Goal: Task Accomplishment & Management: Use online tool/utility

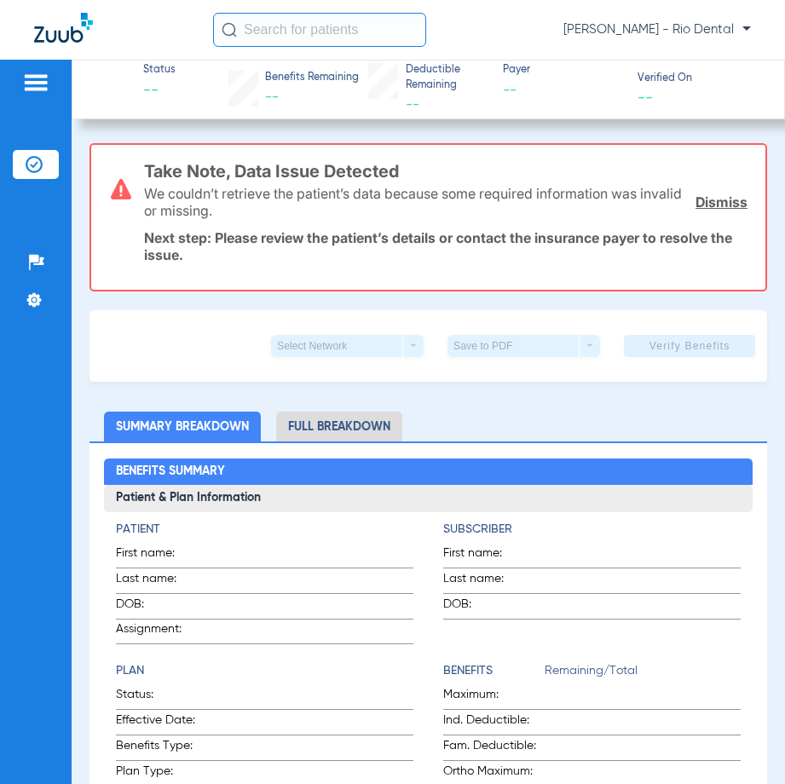
click at [289, 37] on input "text" at bounding box center [319, 30] width 213 height 34
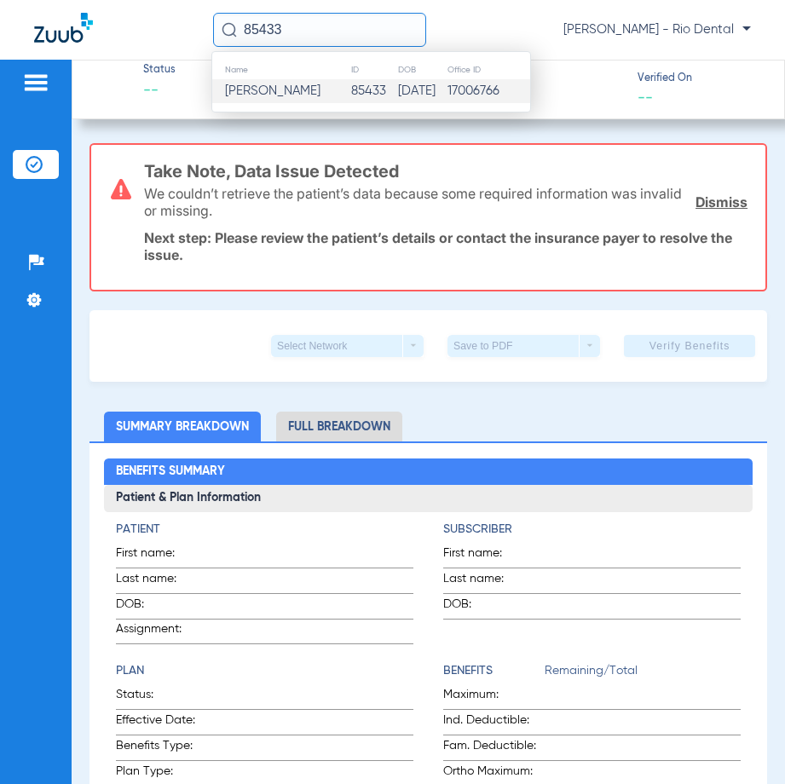
type input "85433"
click at [320, 85] on span "[PERSON_NAME]" at bounding box center [272, 90] width 95 height 13
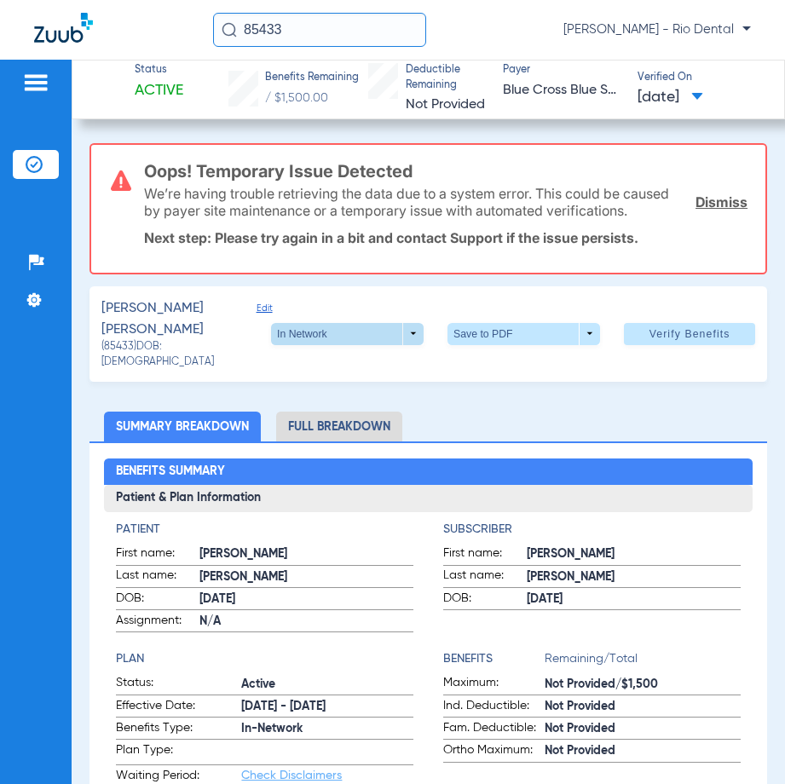
click at [363, 343] on span at bounding box center [347, 334] width 153 height 22
click at [722, 214] on div at bounding box center [392, 392] width 785 height 784
click at [714, 210] on link "Dismiss" at bounding box center [721, 201] width 52 height 17
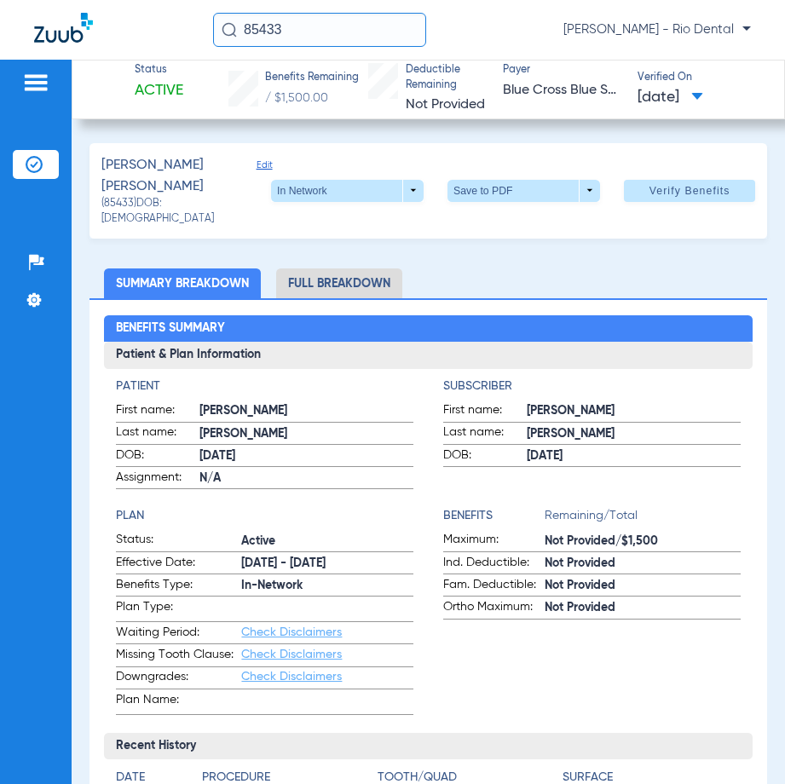
click at [339, 275] on li "Full Breakdown" at bounding box center [339, 283] width 126 height 30
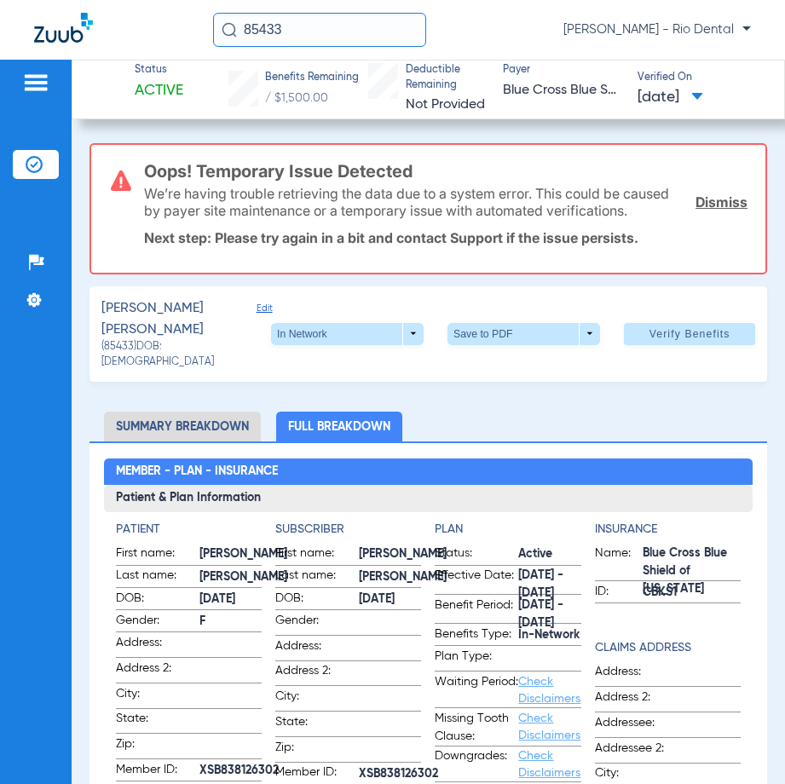
click at [195, 273] on div "Oops! Temporary Issue Detected We’re having trouble retrieving the data due to …" at bounding box center [445, 209] width 603 height 128
click at [201, 424] on li "Summary Breakdown" at bounding box center [182, 427] width 157 height 30
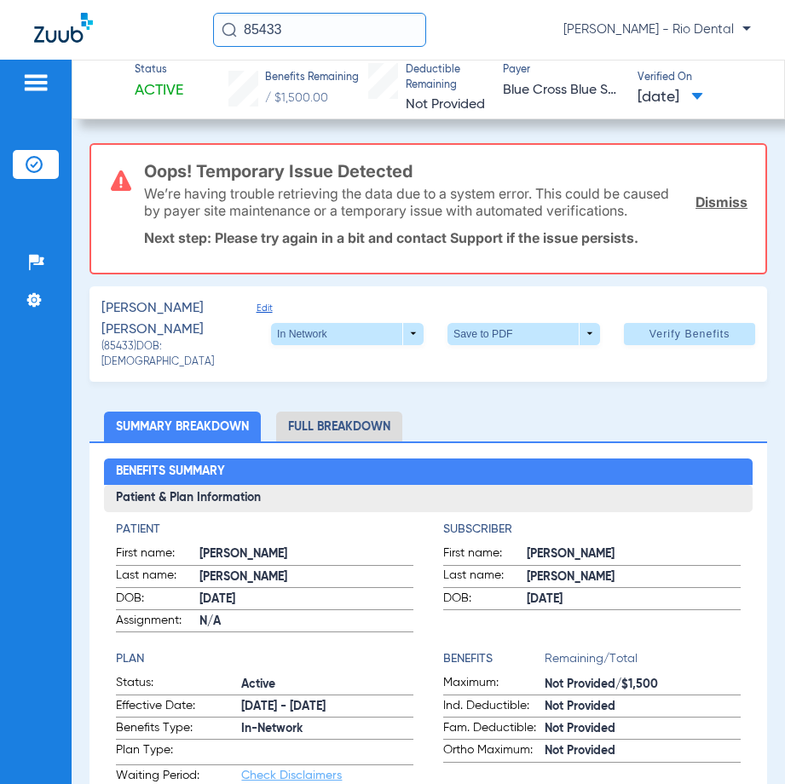
click at [558, 98] on app-payer-section "Payer Blue Cross Blue Shield of Kansas" at bounding box center [562, 89] width 119 height 52
click at [556, 89] on span "Blue Cross Blue Shield of Kansas" at bounding box center [562, 90] width 119 height 21
click at [559, 87] on span "Blue Cross Blue Shield of Kansas" at bounding box center [562, 90] width 119 height 21
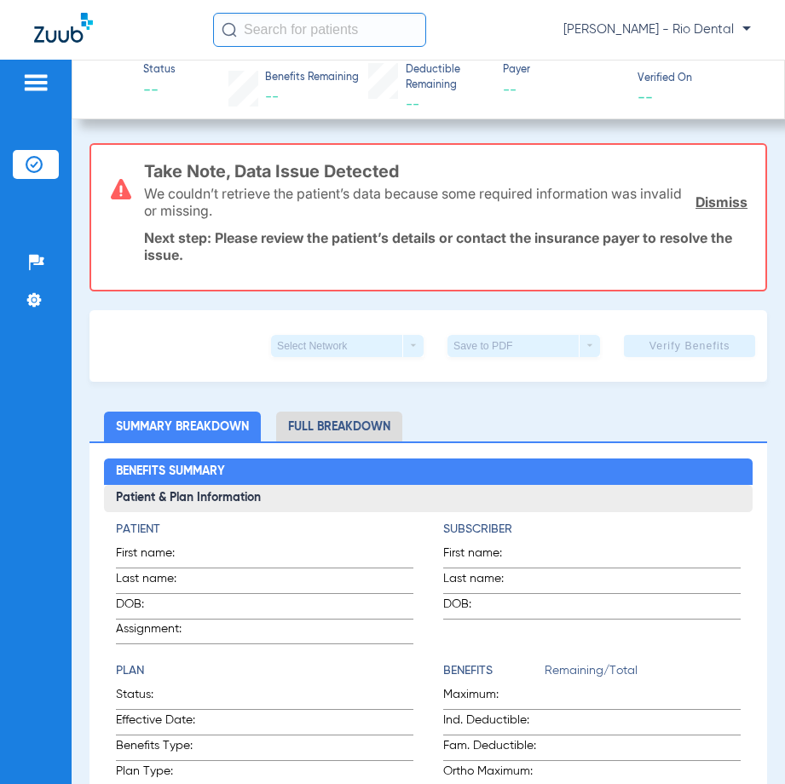
click at [272, 28] on input "text" at bounding box center [319, 30] width 213 height 34
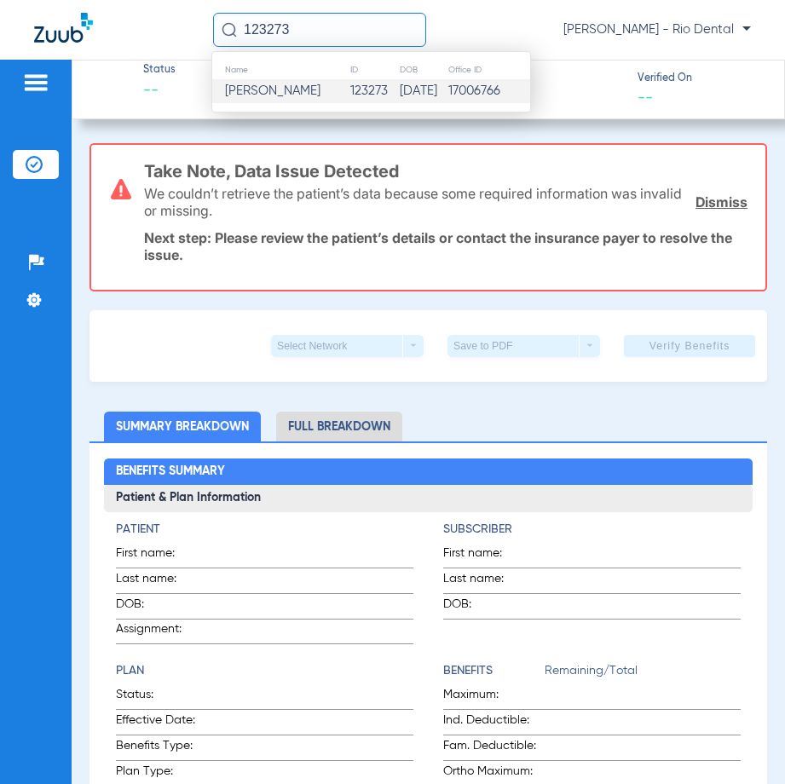
type input "123273"
click at [307, 95] on td "Fiona Truong" at bounding box center [280, 91] width 137 height 24
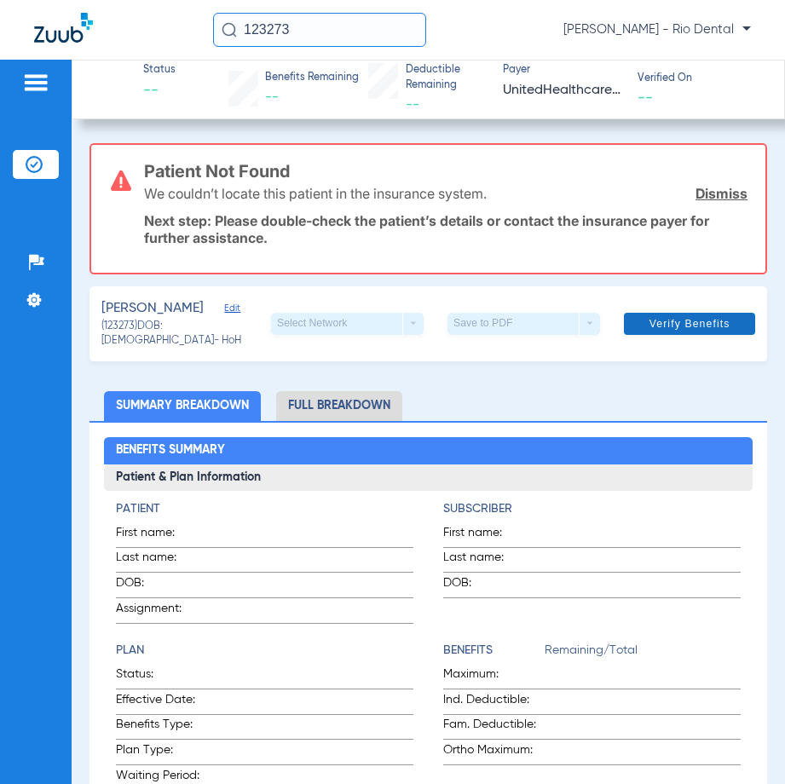
click at [678, 319] on span "Verify Benefits" at bounding box center [689, 324] width 81 height 14
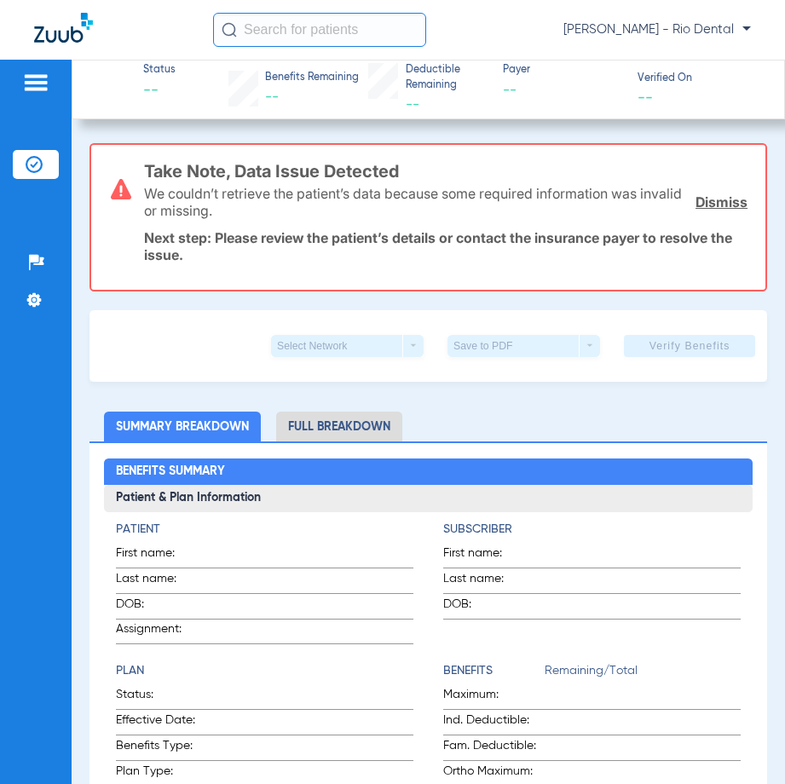
click at [356, 38] on input "text" at bounding box center [319, 30] width 213 height 34
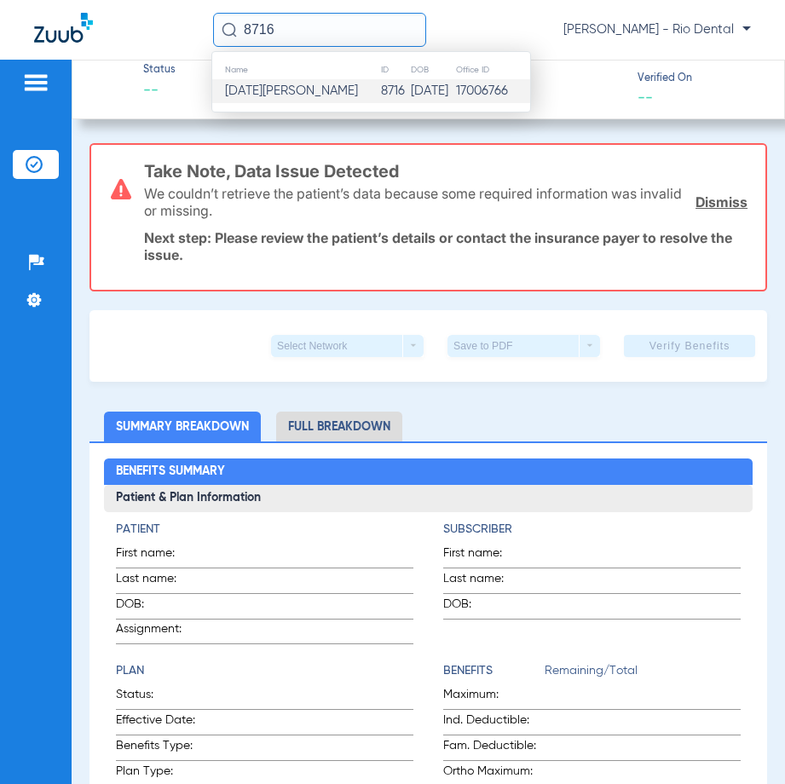
type input "8716"
click at [380, 96] on td "8716" at bounding box center [394, 91] width 29 height 24
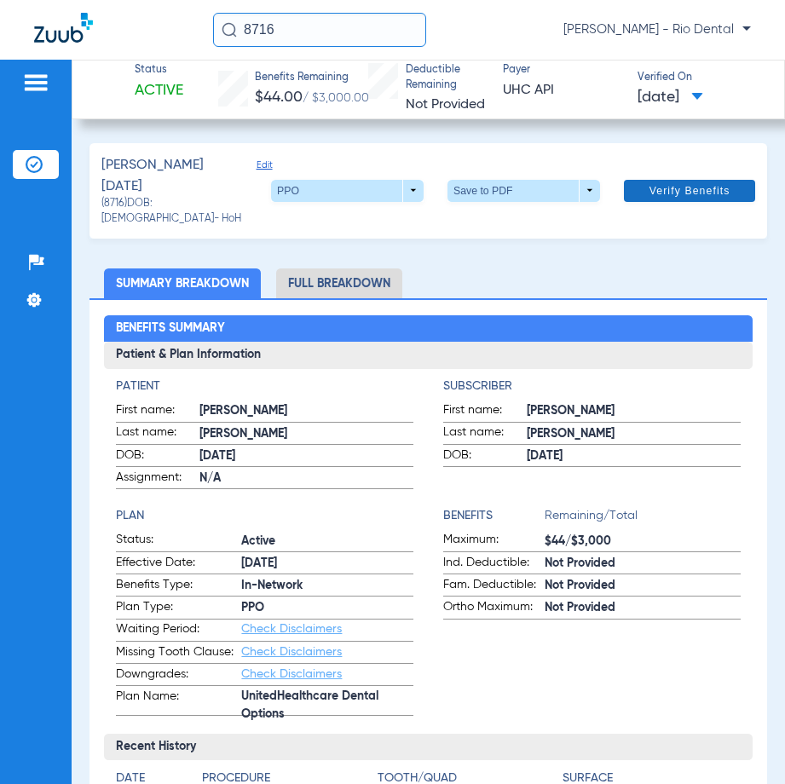
click at [667, 170] on span at bounding box center [689, 190] width 131 height 41
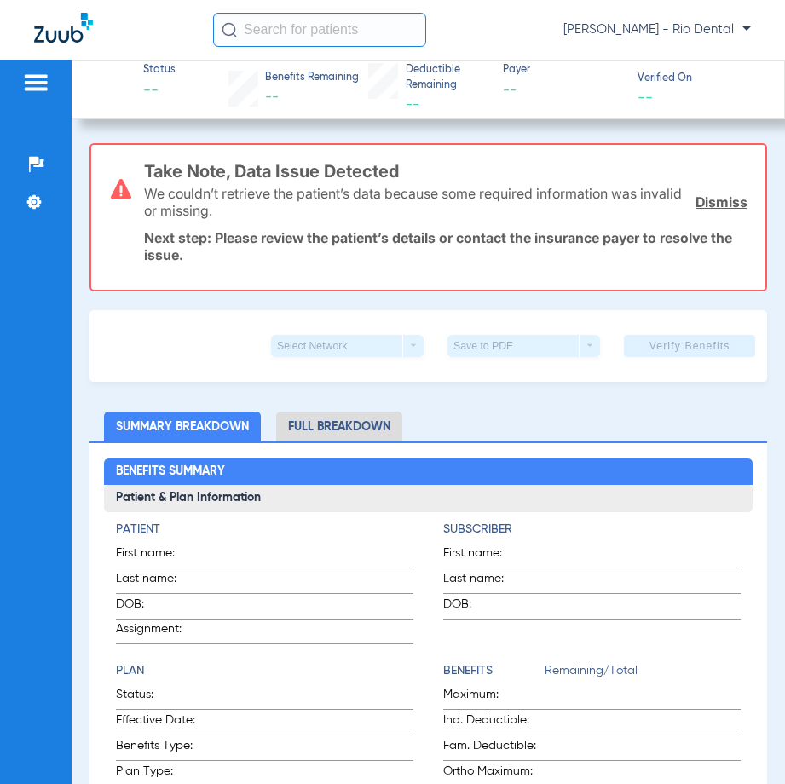
click at [301, 27] on input "text" at bounding box center [319, 30] width 213 height 34
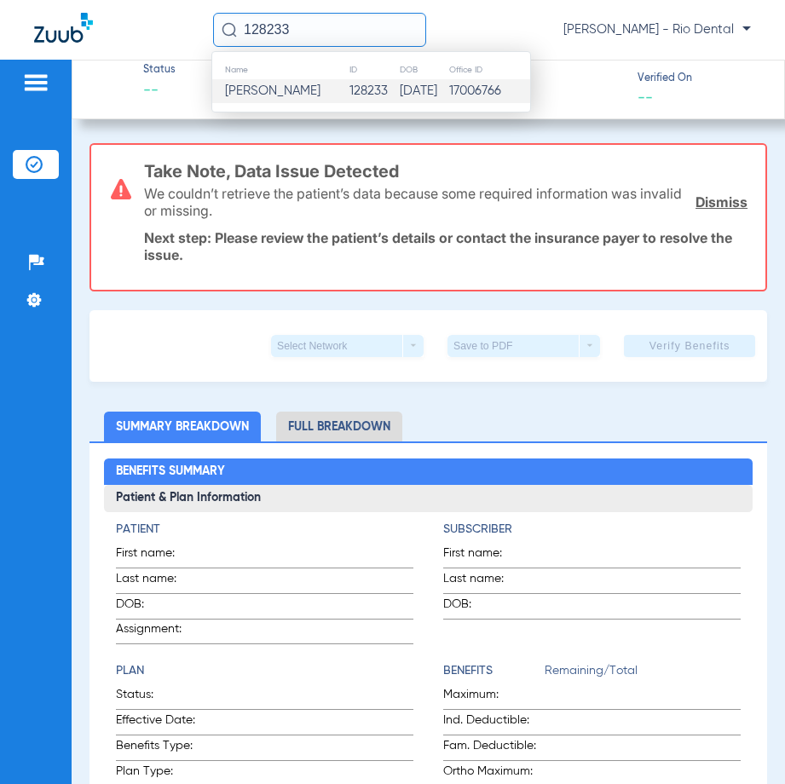
type input "128233"
click at [399, 84] on td "11/15/1971" at bounding box center [423, 91] width 49 height 24
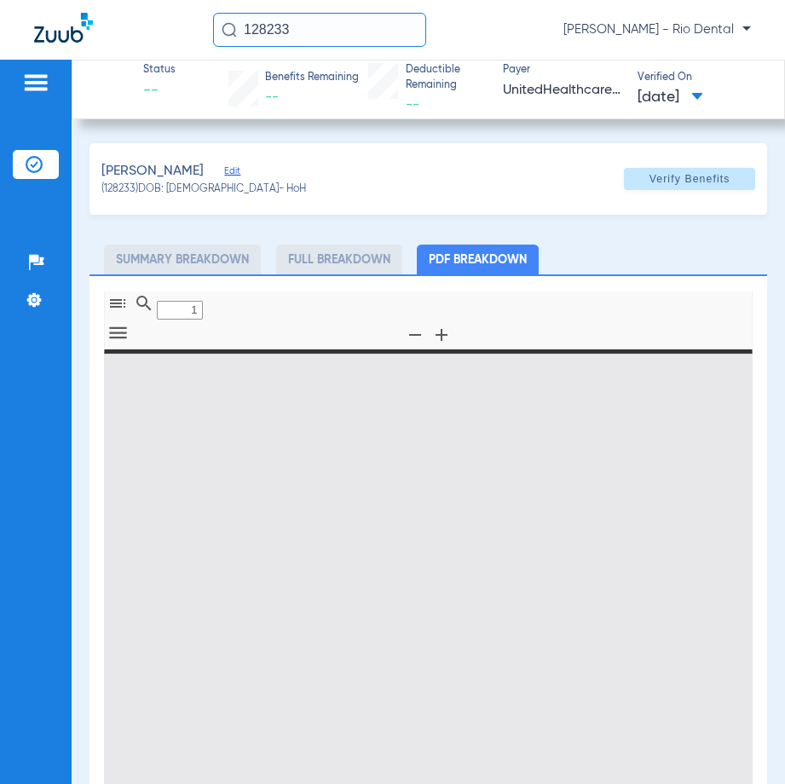
type input "0"
select select "page-width"
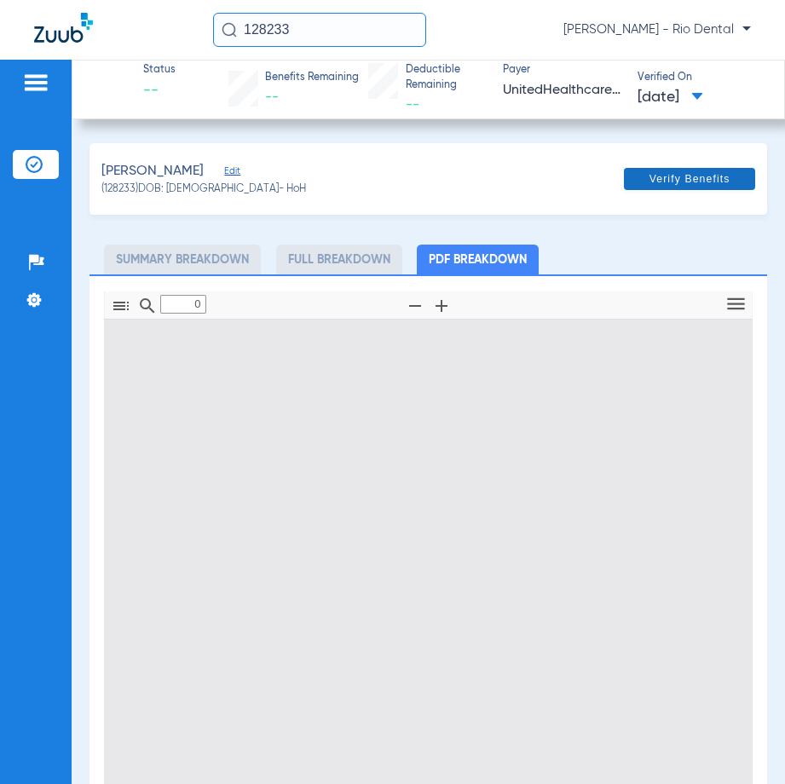
type input "1"
click at [687, 172] on span "Verify Benefits" at bounding box center [689, 179] width 81 height 14
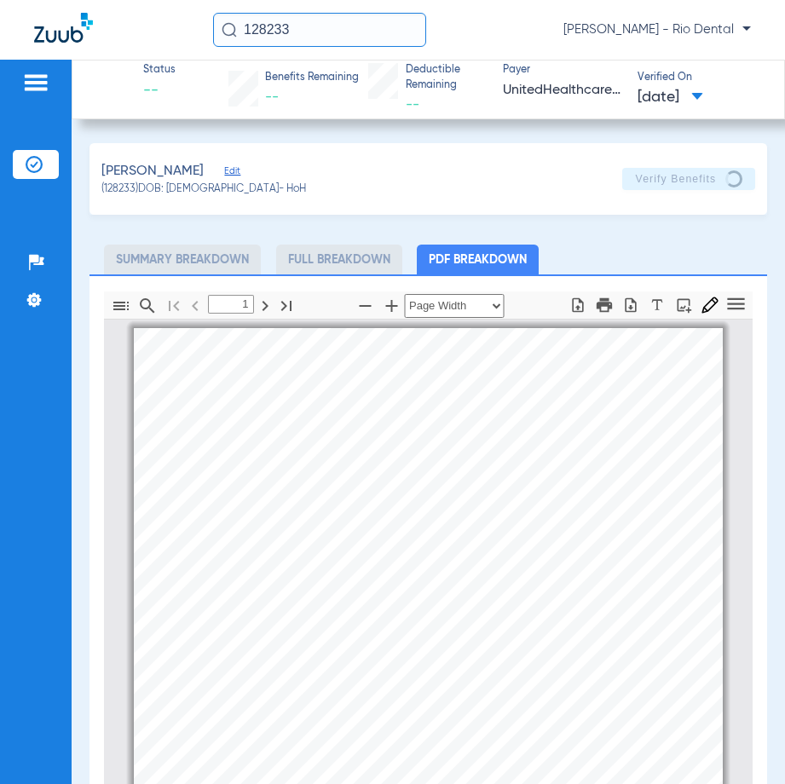
scroll to position [9, 0]
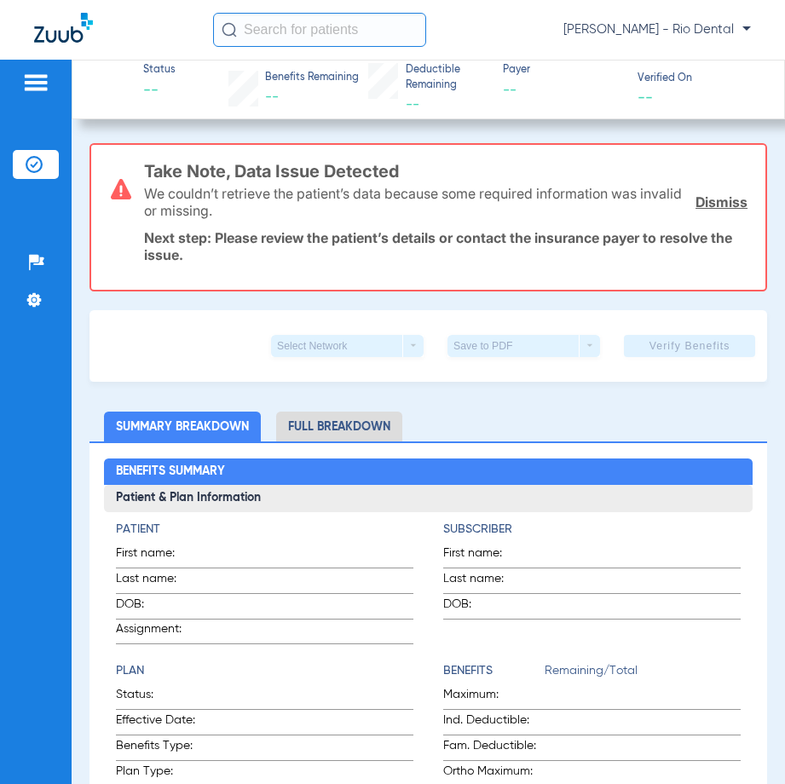
click at [296, 33] on input "text" at bounding box center [319, 30] width 213 height 34
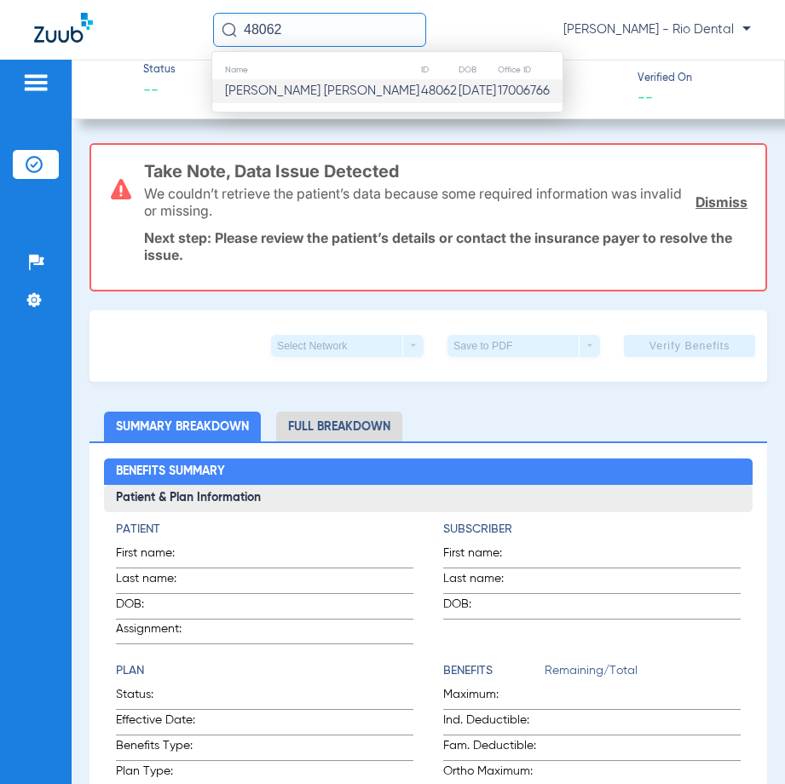
type input "48062"
click at [365, 80] on td "Leopoldo De Luna Loera" at bounding box center [316, 91] width 208 height 24
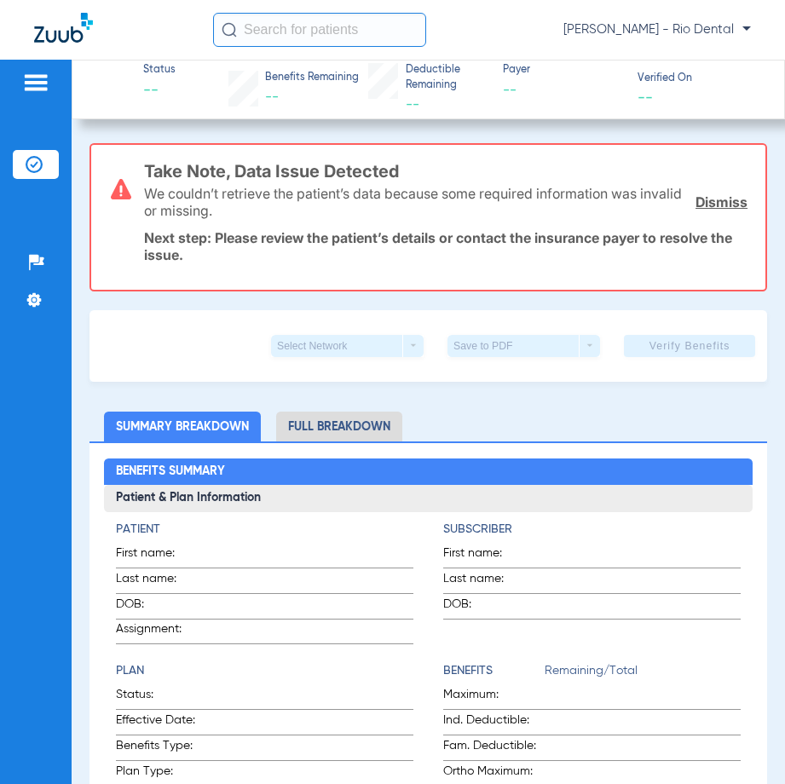
click at [318, 30] on input "text" at bounding box center [319, 30] width 213 height 34
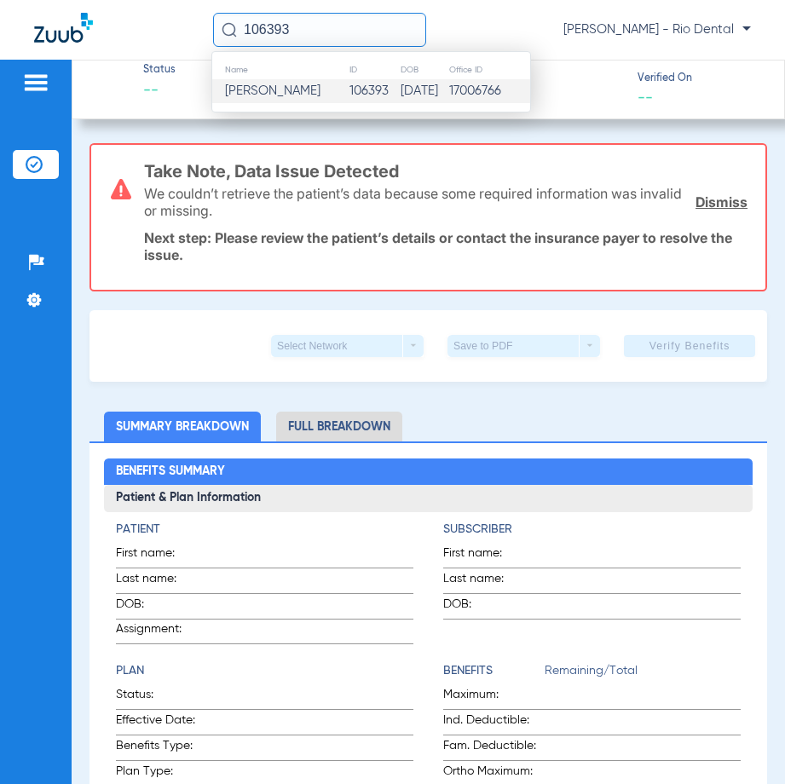
type input "106393"
click at [400, 85] on td "07/25/1988" at bounding box center [424, 91] width 49 height 24
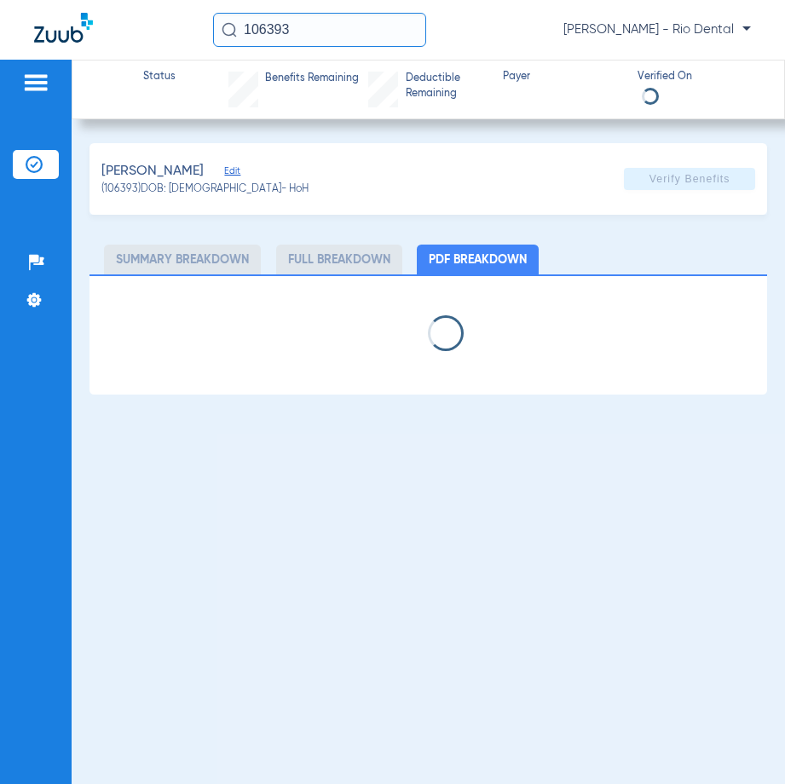
select select "page-width"
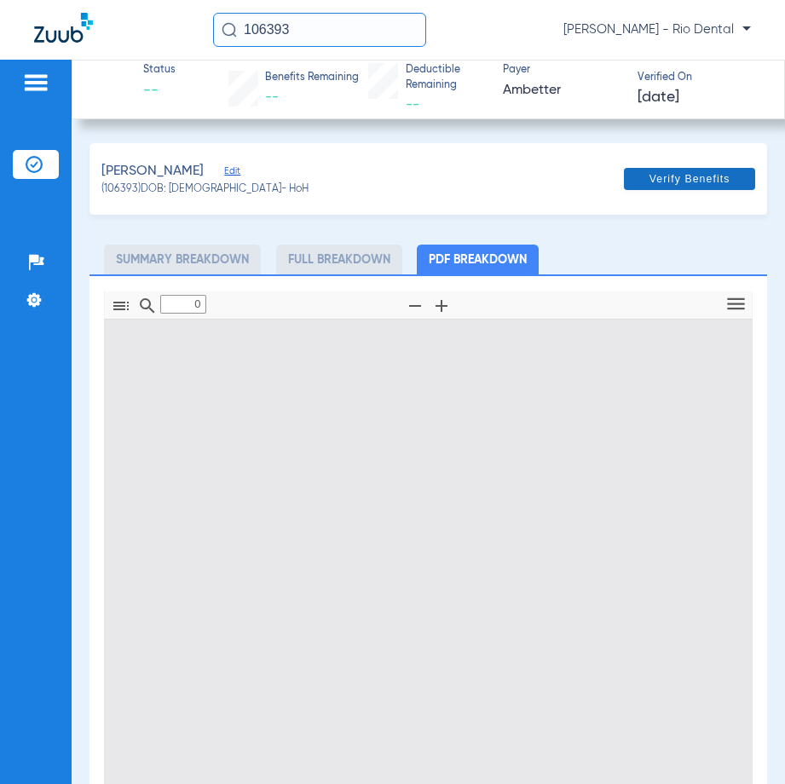
type input "1"
click at [692, 167] on span at bounding box center [689, 179] width 131 height 41
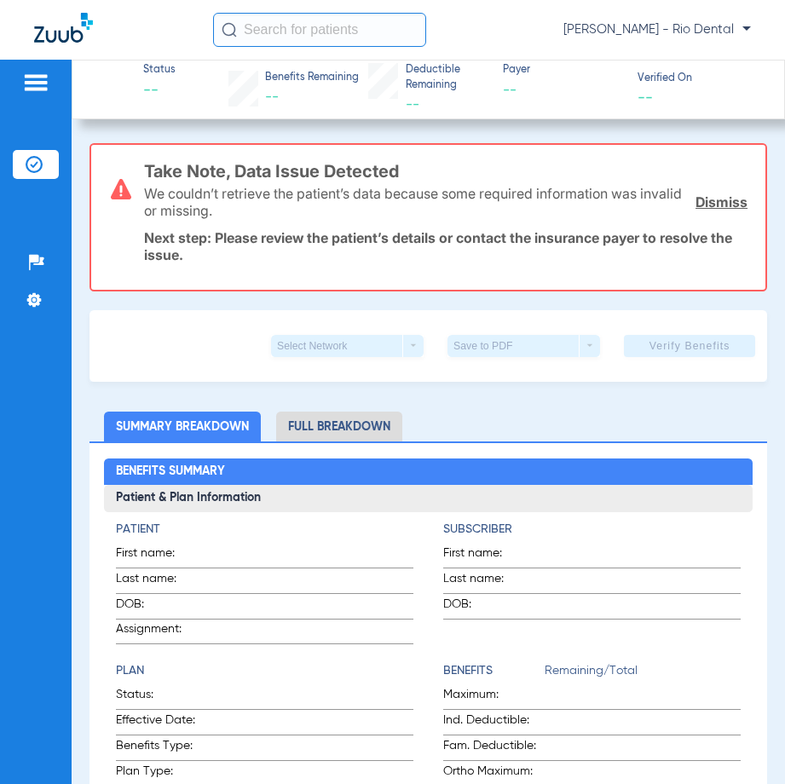
click at [290, 32] on input "text" at bounding box center [319, 30] width 213 height 34
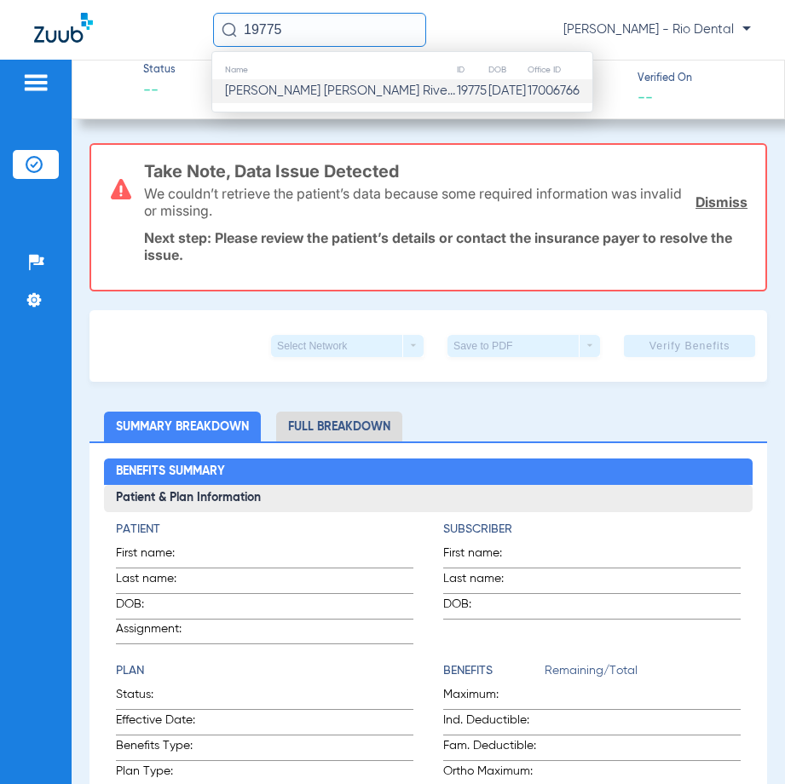
type input "19775"
click at [361, 94] on span "Eliezir Jr Cartagena Rive..." at bounding box center [340, 90] width 230 height 13
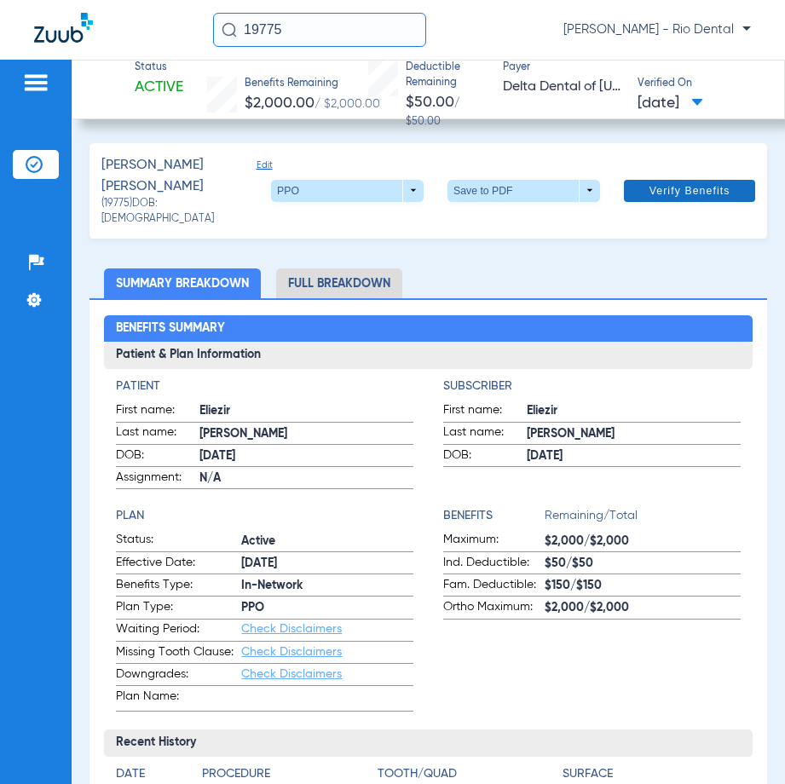
click at [698, 191] on span at bounding box center [689, 190] width 131 height 41
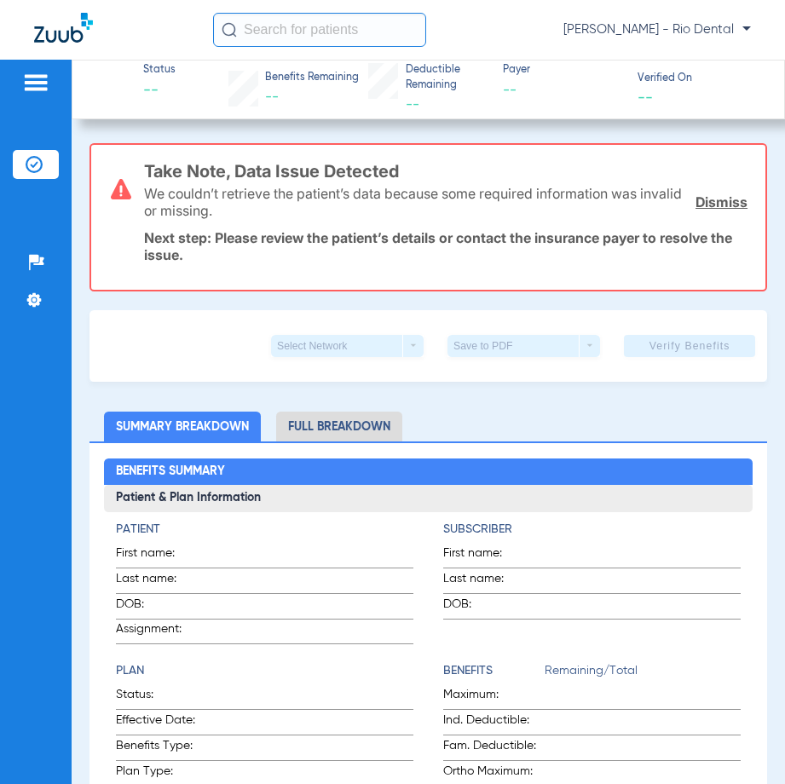
click at [263, 28] on input "text" at bounding box center [319, 30] width 213 height 34
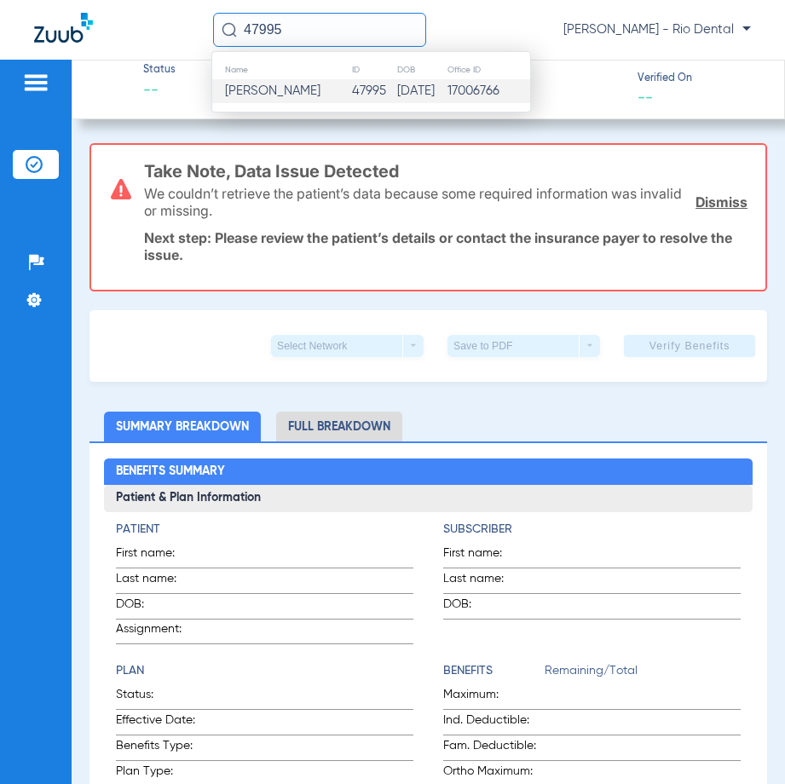
type input "47995"
click at [351, 93] on td "47995" at bounding box center [373, 91] width 45 height 24
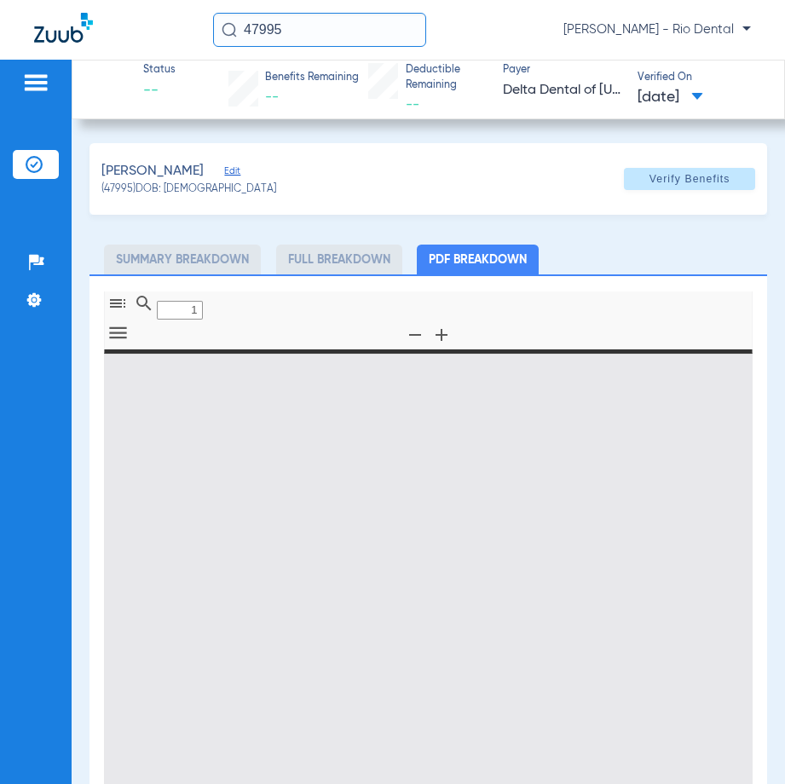
type input "0"
select select "page-width"
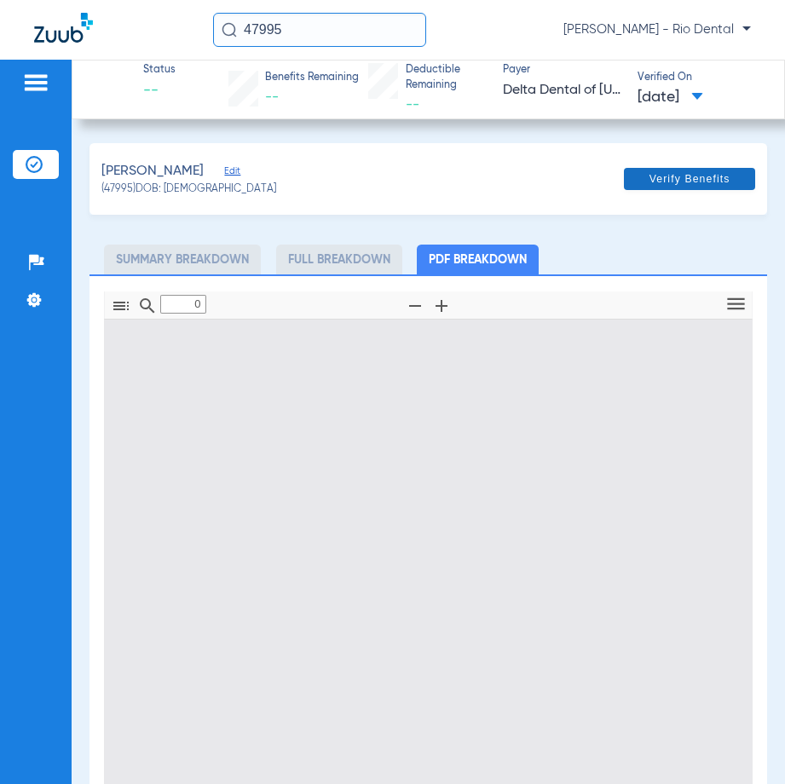
type input "1"
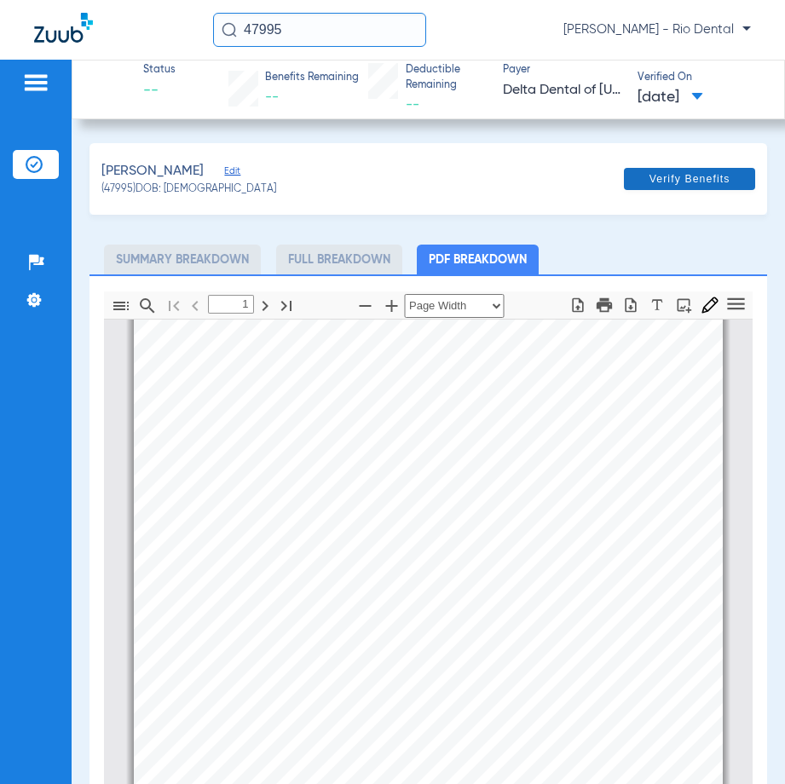
click at [674, 172] on span "Verify Benefits" at bounding box center [689, 179] width 81 height 14
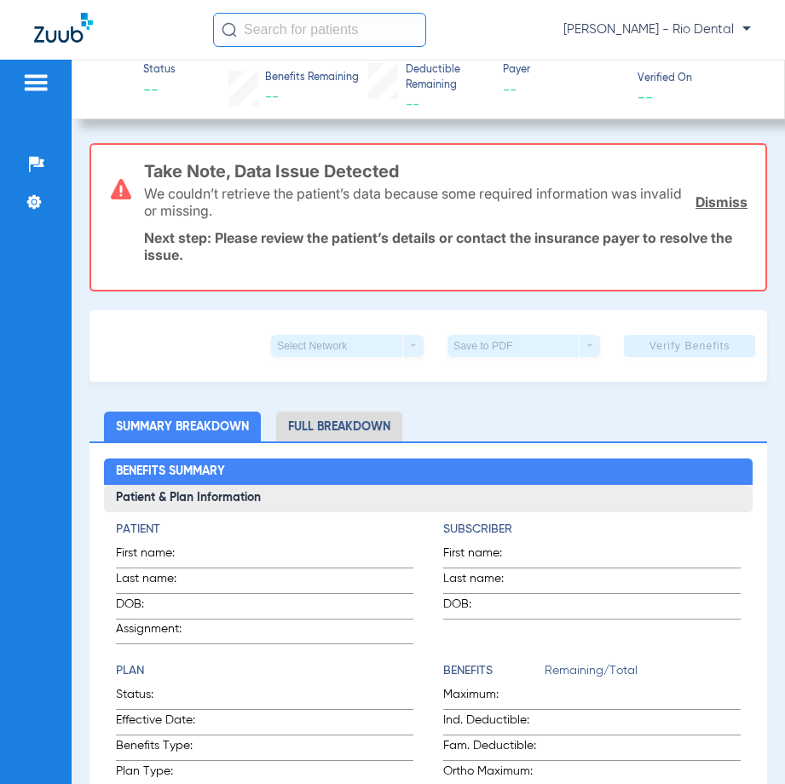
click at [287, 29] on input "text" at bounding box center [319, 30] width 213 height 34
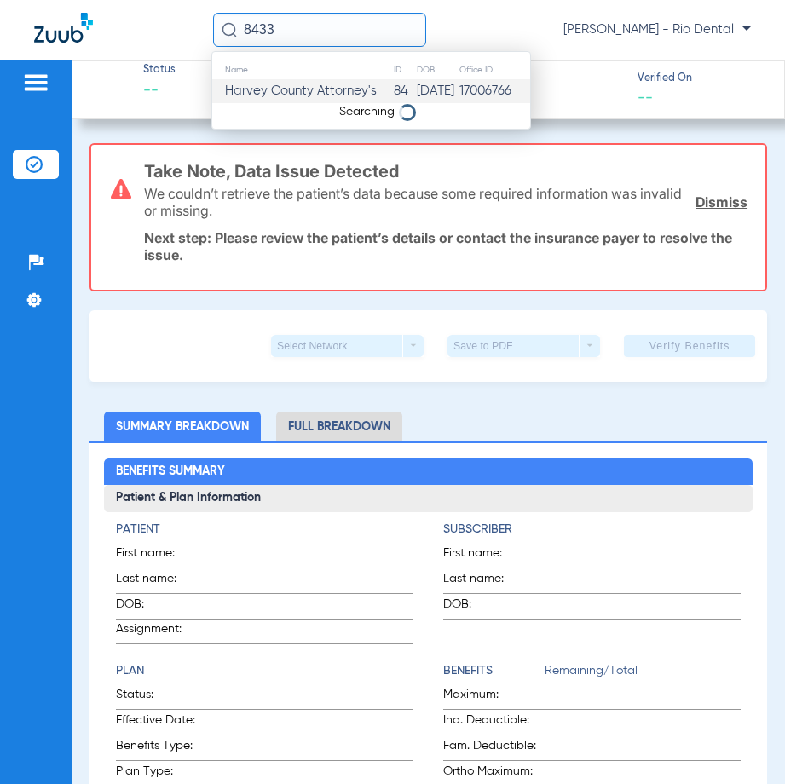
type input "8433"
click at [344, 94] on span "Harvey County Attorney's" at bounding box center [301, 90] width 152 height 13
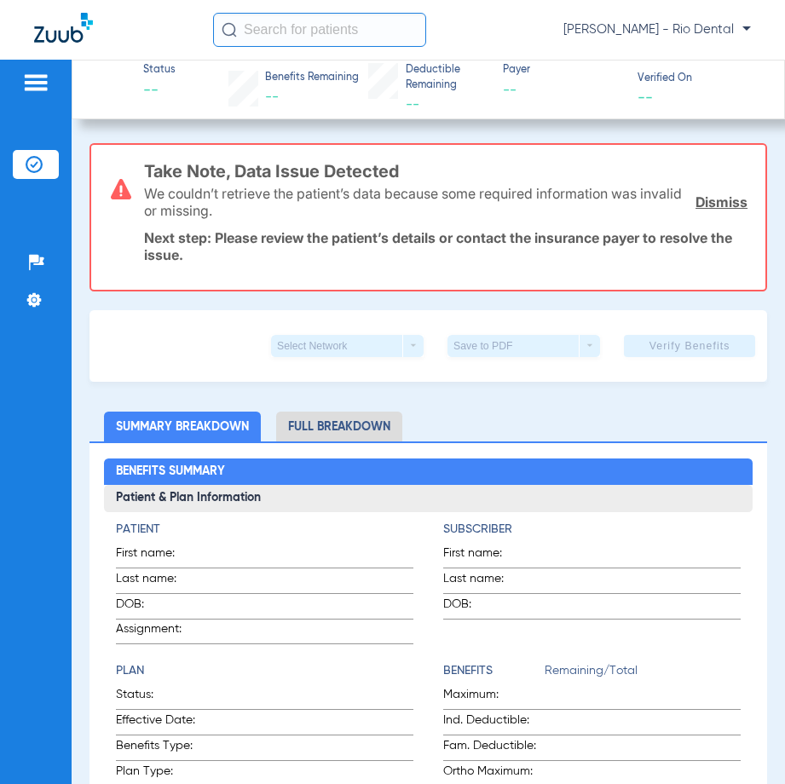
click at [286, 32] on input "text" at bounding box center [319, 30] width 213 height 34
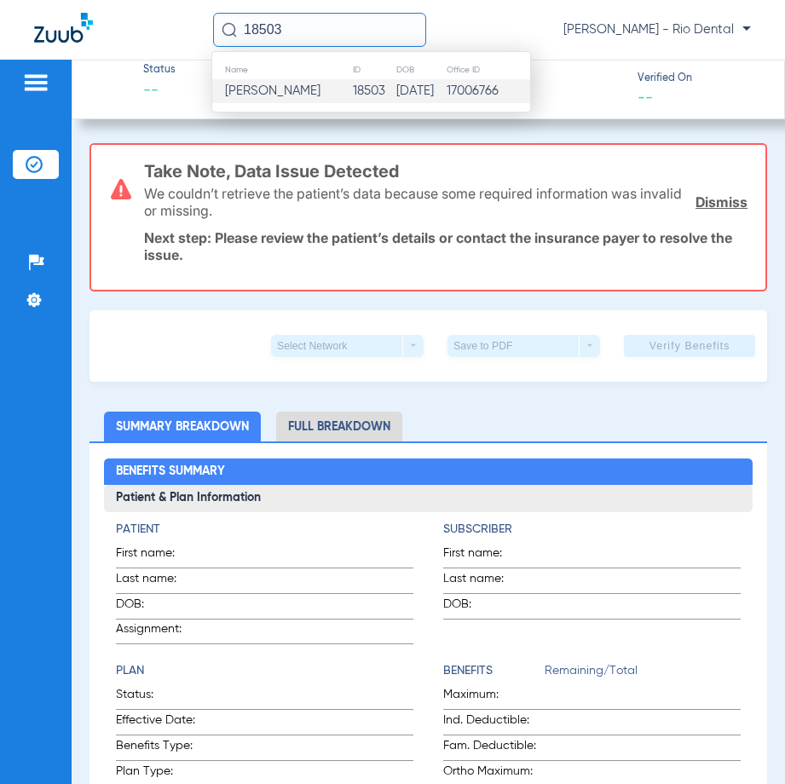
type input "18503"
click at [295, 90] on span "Gricelda Ortiz" at bounding box center [272, 90] width 95 height 13
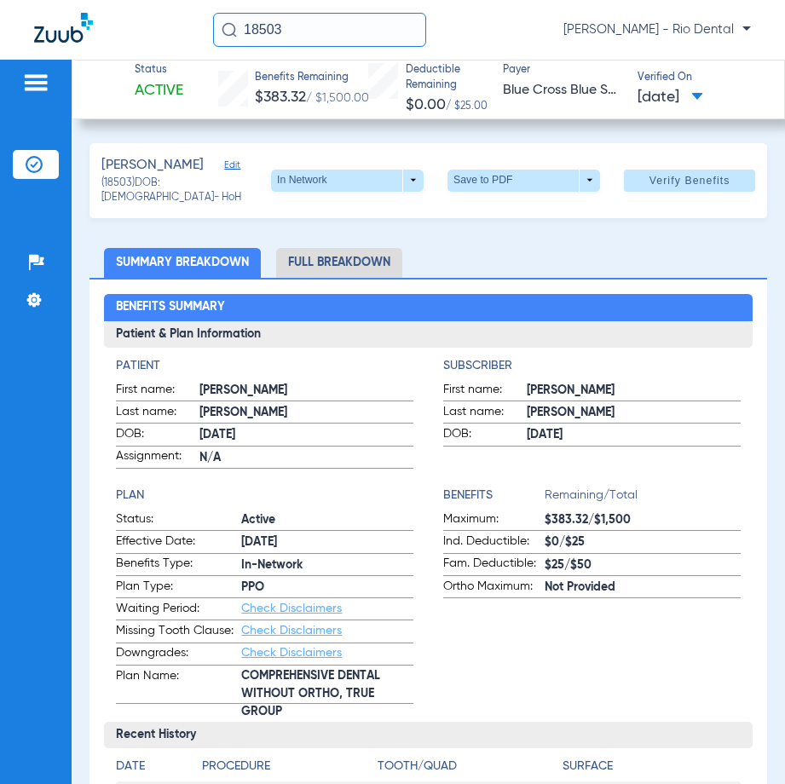
click at [671, 181] on span "Verify Benefits" at bounding box center [689, 181] width 81 height 14
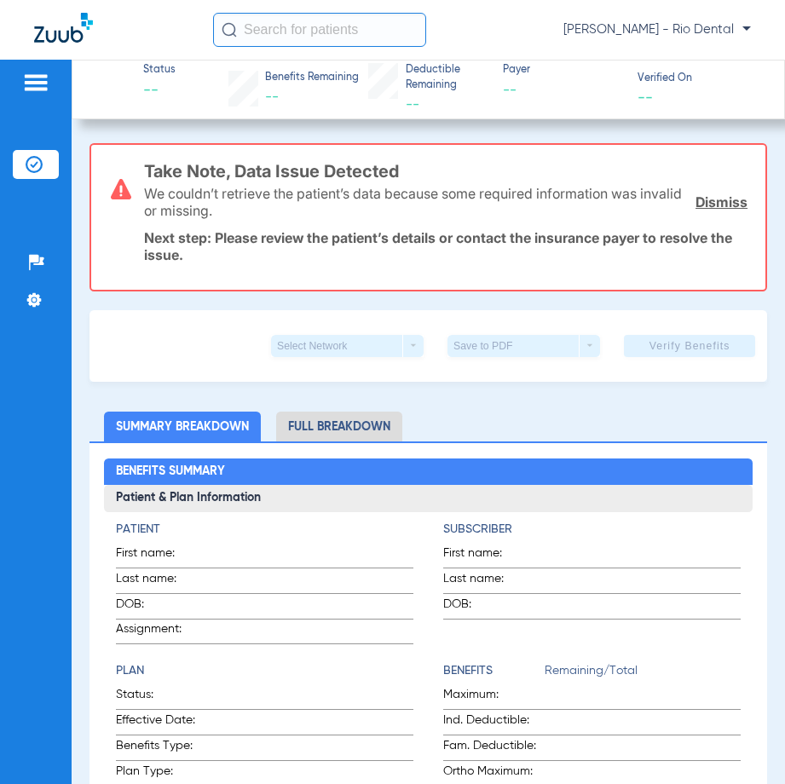
click at [308, 33] on input "text" at bounding box center [319, 30] width 213 height 34
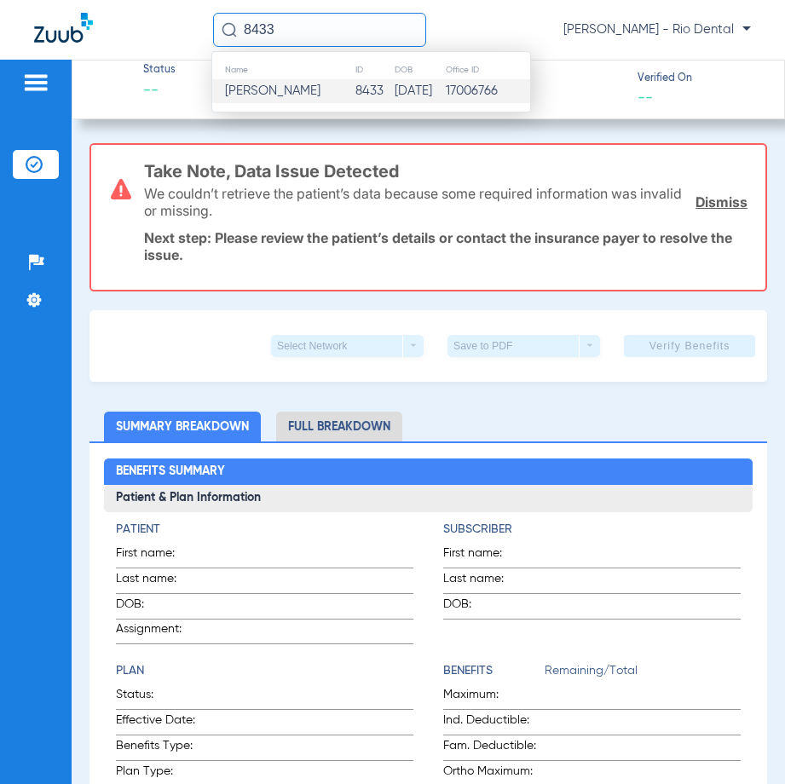
type input "8433"
click at [357, 83] on td "8433" at bounding box center [374, 91] width 39 height 24
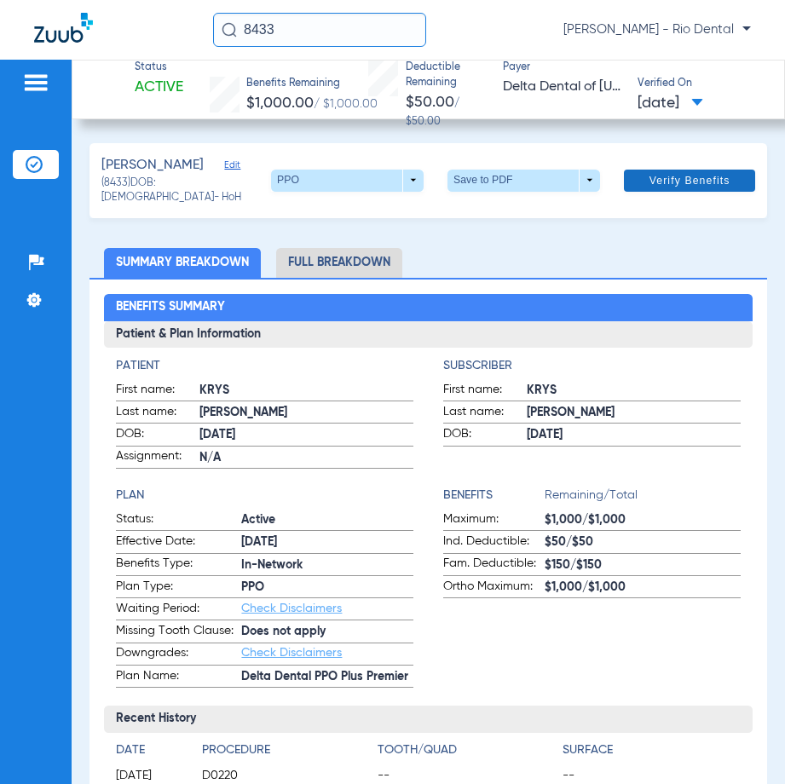
click at [687, 180] on span "Verify Benefits" at bounding box center [689, 181] width 81 height 14
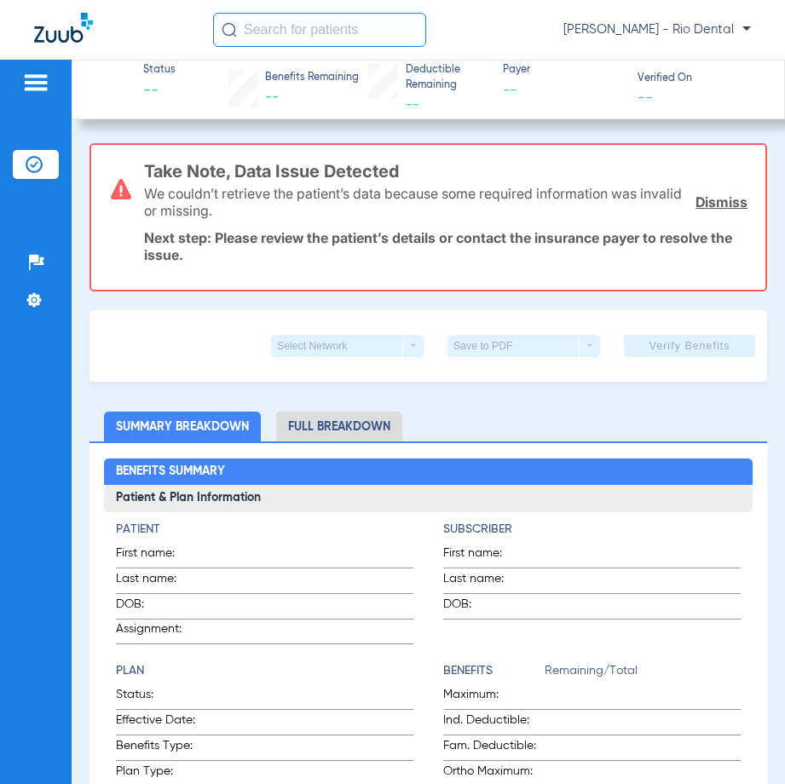
click at [261, 37] on input "text" at bounding box center [319, 30] width 213 height 34
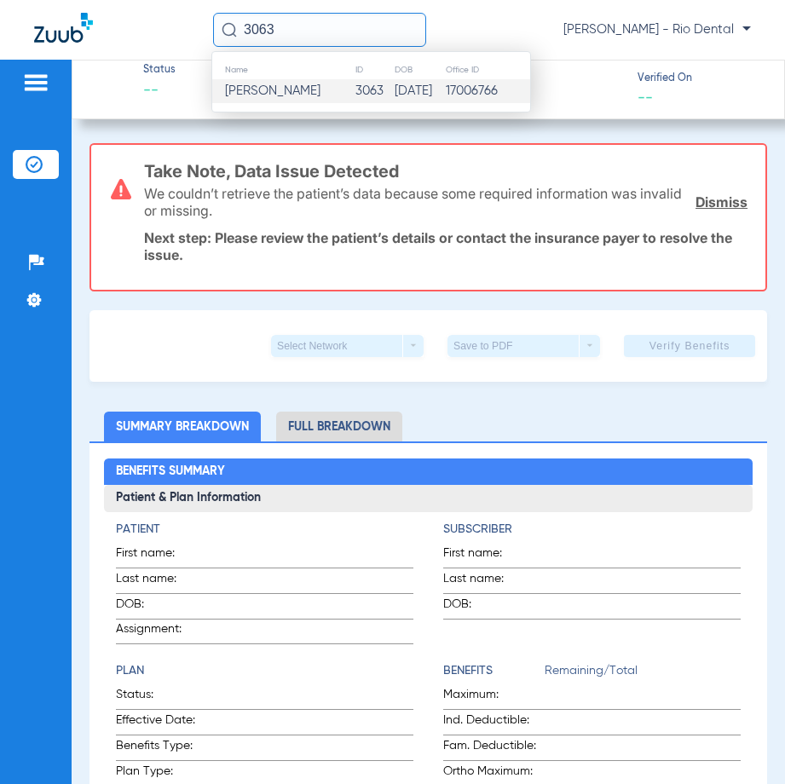
type input "3063"
click at [302, 91] on span "[PERSON_NAME]" at bounding box center [272, 90] width 95 height 13
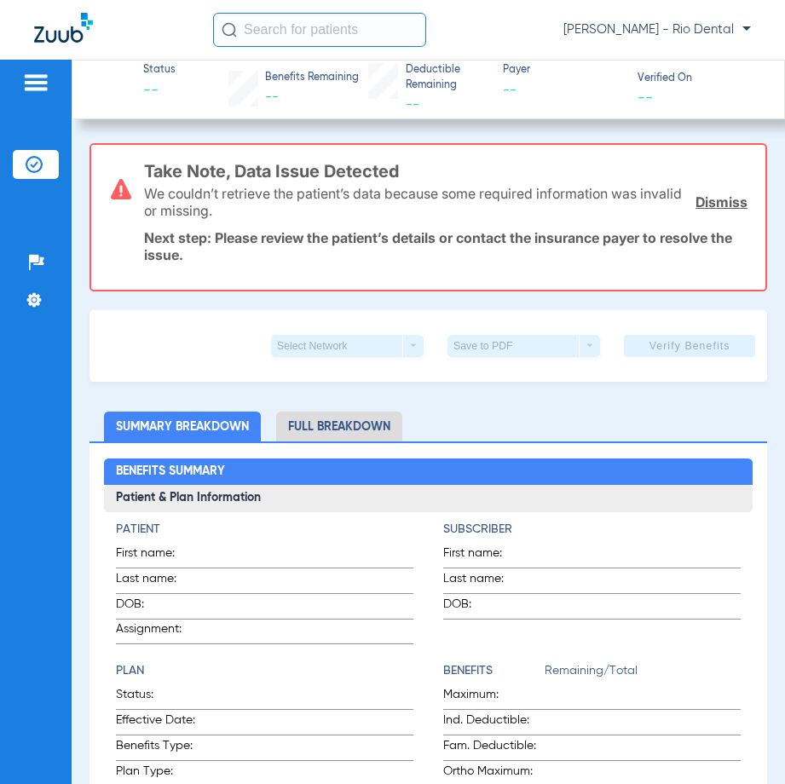
click at [360, 36] on input "text" at bounding box center [319, 30] width 213 height 34
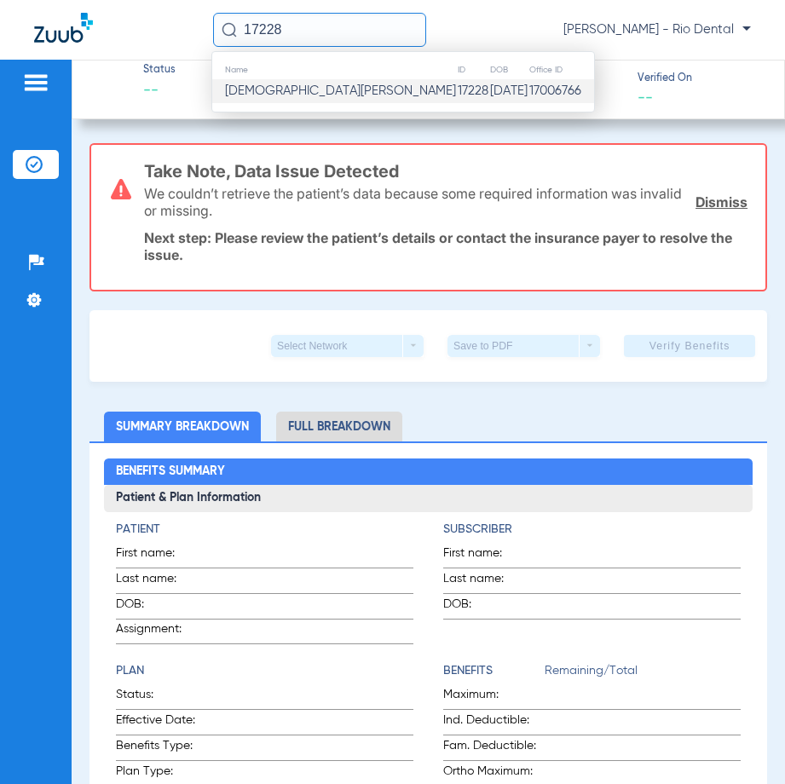
type input "17228"
click at [268, 93] on span "[DEMOGRAPHIC_DATA][PERSON_NAME]" at bounding box center [340, 90] width 231 height 13
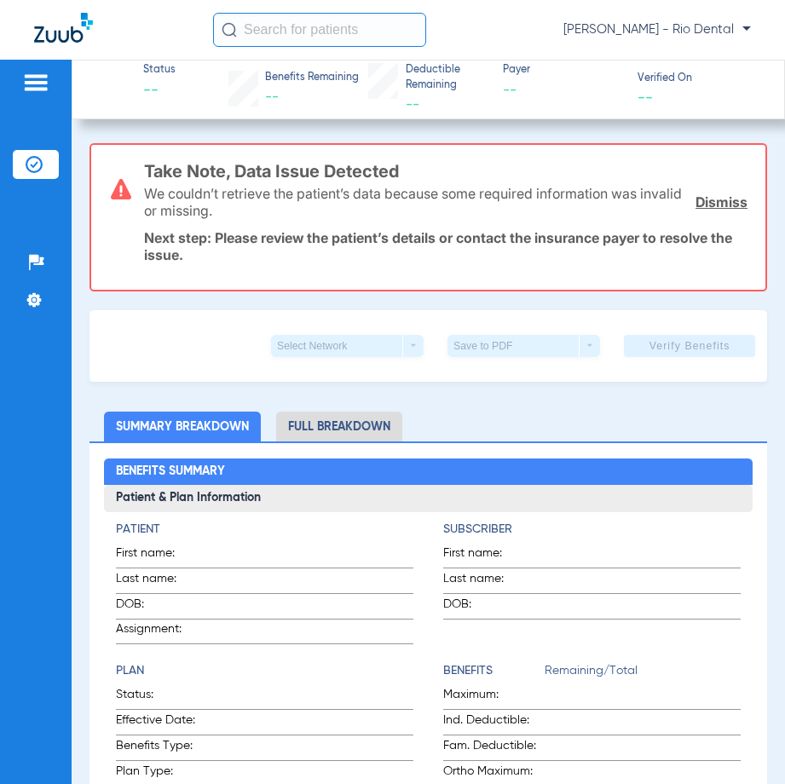
click at [383, 32] on input "text" at bounding box center [319, 30] width 213 height 34
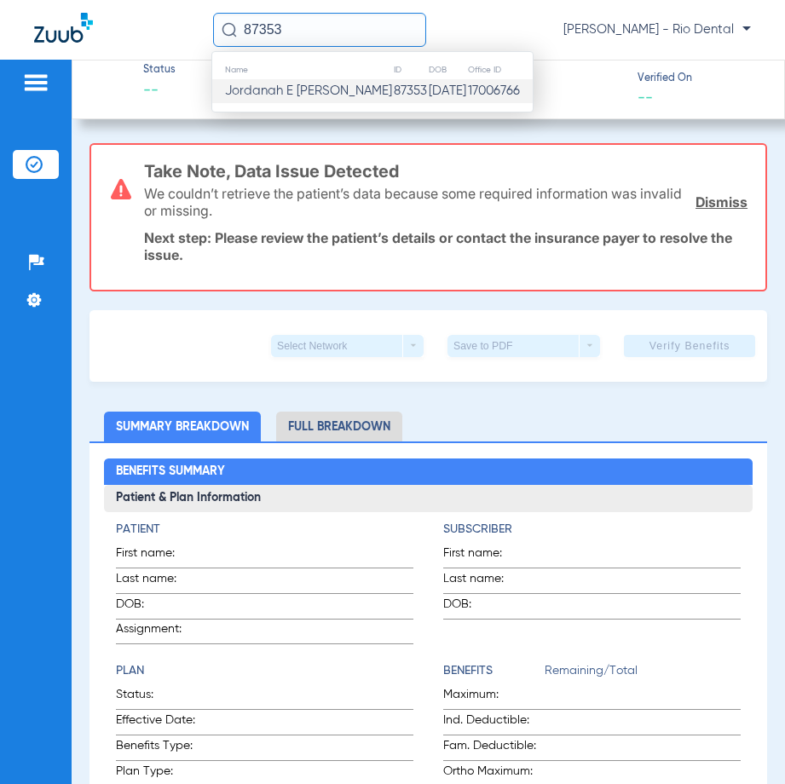
type input "87353"
click at [337, 94] on span "Jordanah E [PERSON_NAME]" at bounding box center [308, 90] width 167 height 13
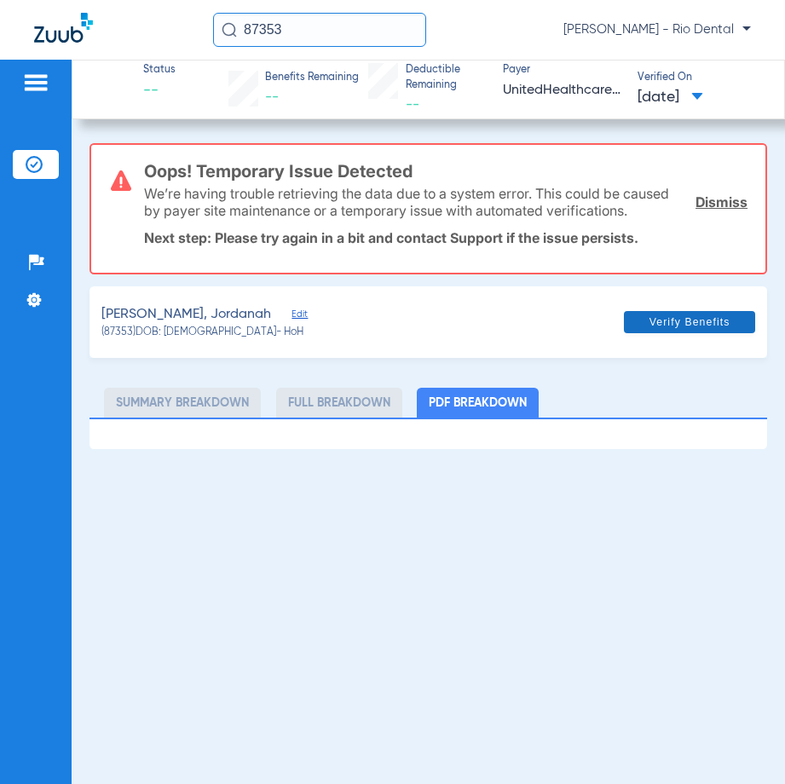
click at [652, 331] on span at bounding box center [689, 322] width 131 height 41
